Goal: Task Accomplishment & Management: Use online tool/utility

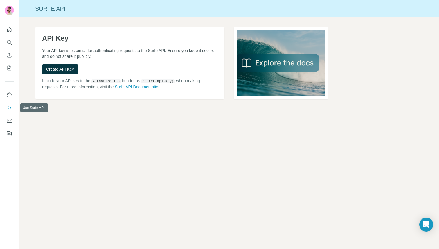
click at [8, 105] on icon "Use Surfe API" at bounding box center [9, 108] width 6 height 6
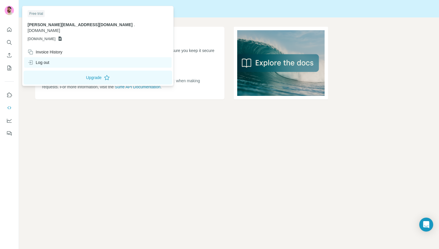
click at [47, 60] on div "Log out" at bounding box center [39, 63] width 22 height 6
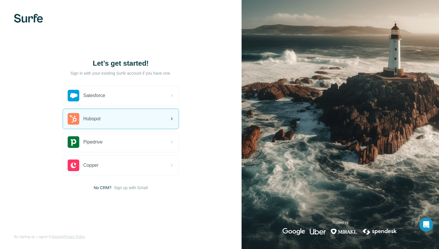
click at [114, 116] on div "Hubspot" at bounding box center [121, 119] width 116 height 20
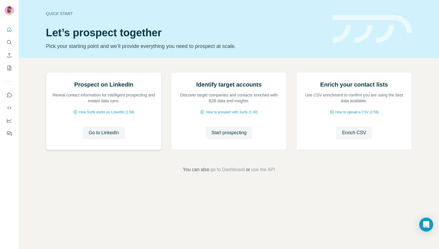
scroll to position [2, 0]
click at [9, 106] on icon "Use Surfe API" at bounding box center [9, 107] width 4 height 3
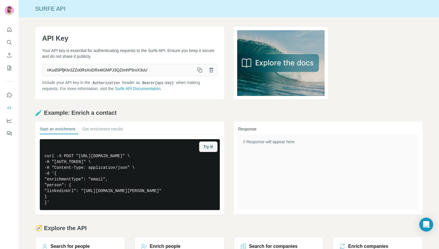
scroll to position [56, 0]
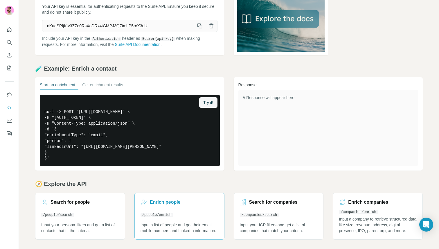
click at [179, 215] on link "Enrich people /people/enrich Input a list of people and get their email, mobile…" at bounding box center [179, 216] width 90 height 47
